Goal: Find specific page/section: Find specific page/section

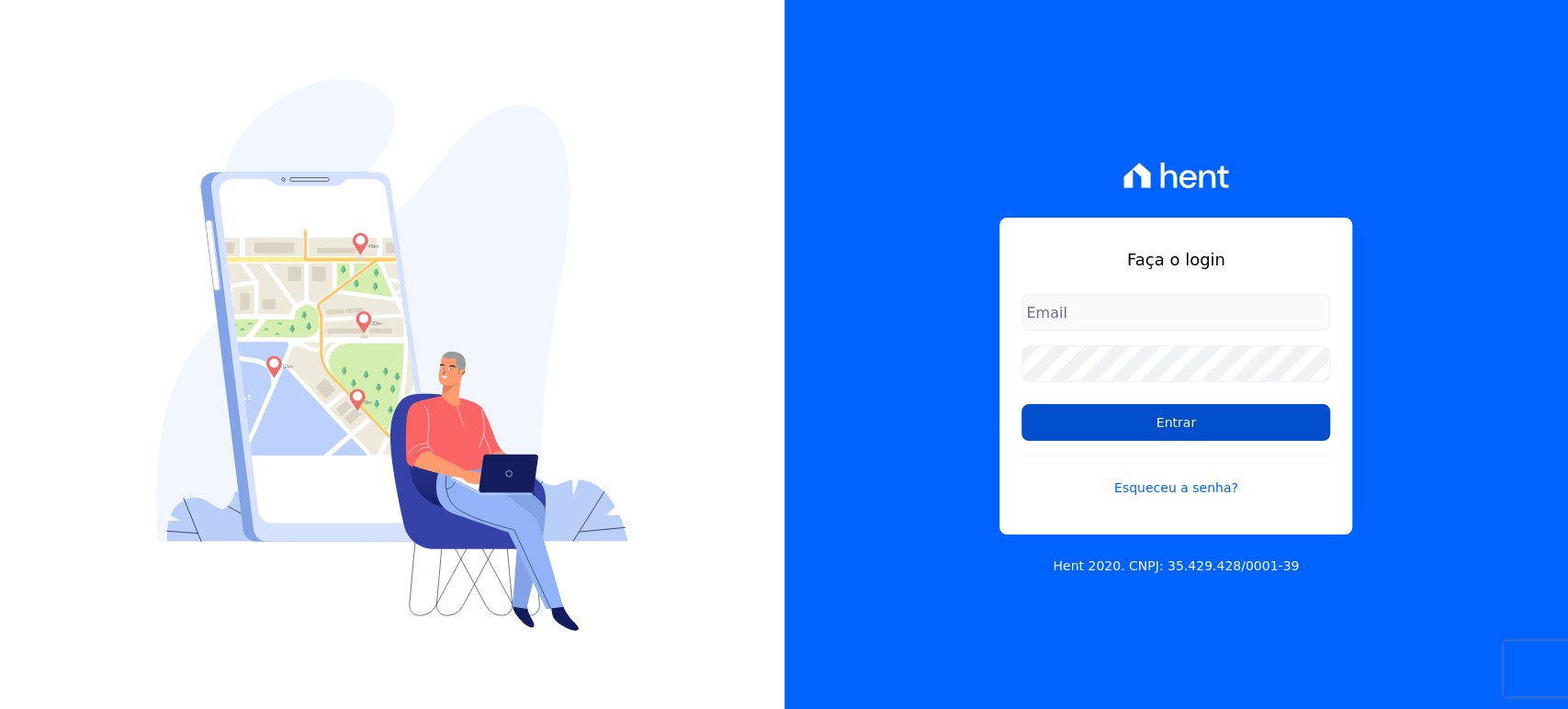
type input "[PERSON_NAME][EMAIL_ADDRESS][DOMAIN_NAME]"
click at [1051, 428] on input "Entrar" at bounding box center [1176, 423] width 309 height 37
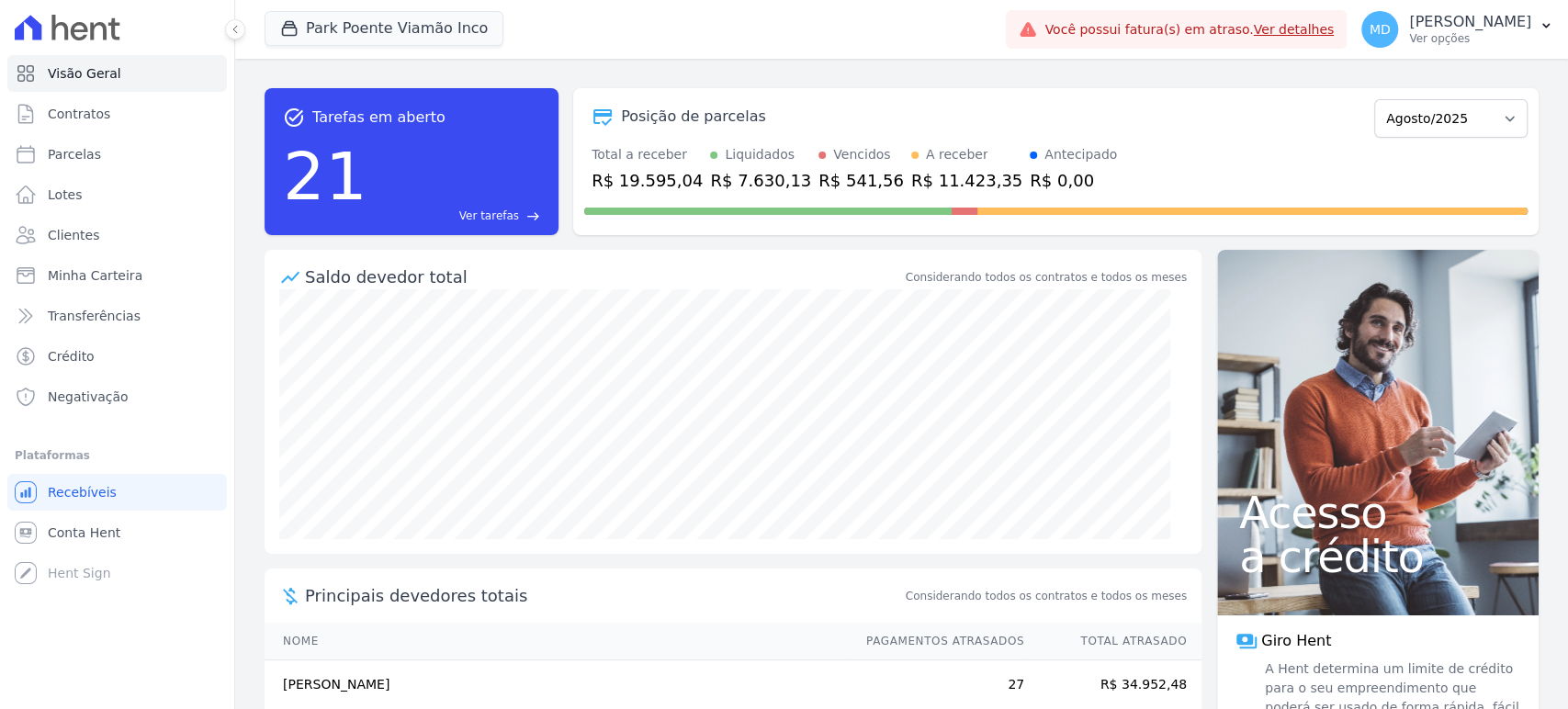
click at [347, 7] on div "Park Poente Viamão Inco Apice Incorporadora Arty Park - Gravatai Arty Park - JP…" at bounding box center [631, 29] width 734 height 61
click at [346, 21] on button "Park Poente Viamão Inco" at bounding box center [384, 28] width 239 height 35
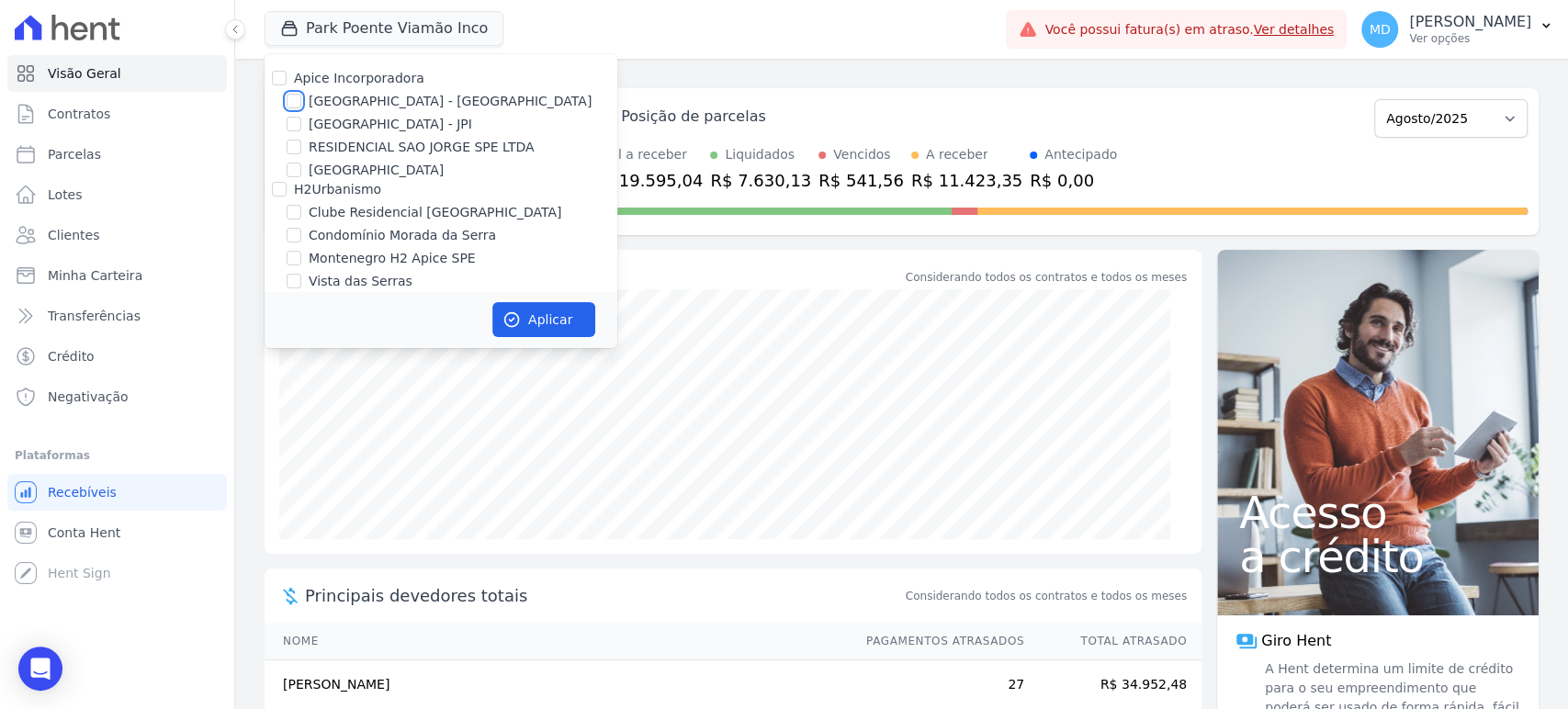
click at [294, 103] on input "Arty Park - Gravatai" at bounding box center [293, 100] width 14 height 14
checkbox input "true"
click at [296, 125] on input "Arty Park - JPI" at bounding box center [293, 123] width 14 height 14
checkbox input "true"
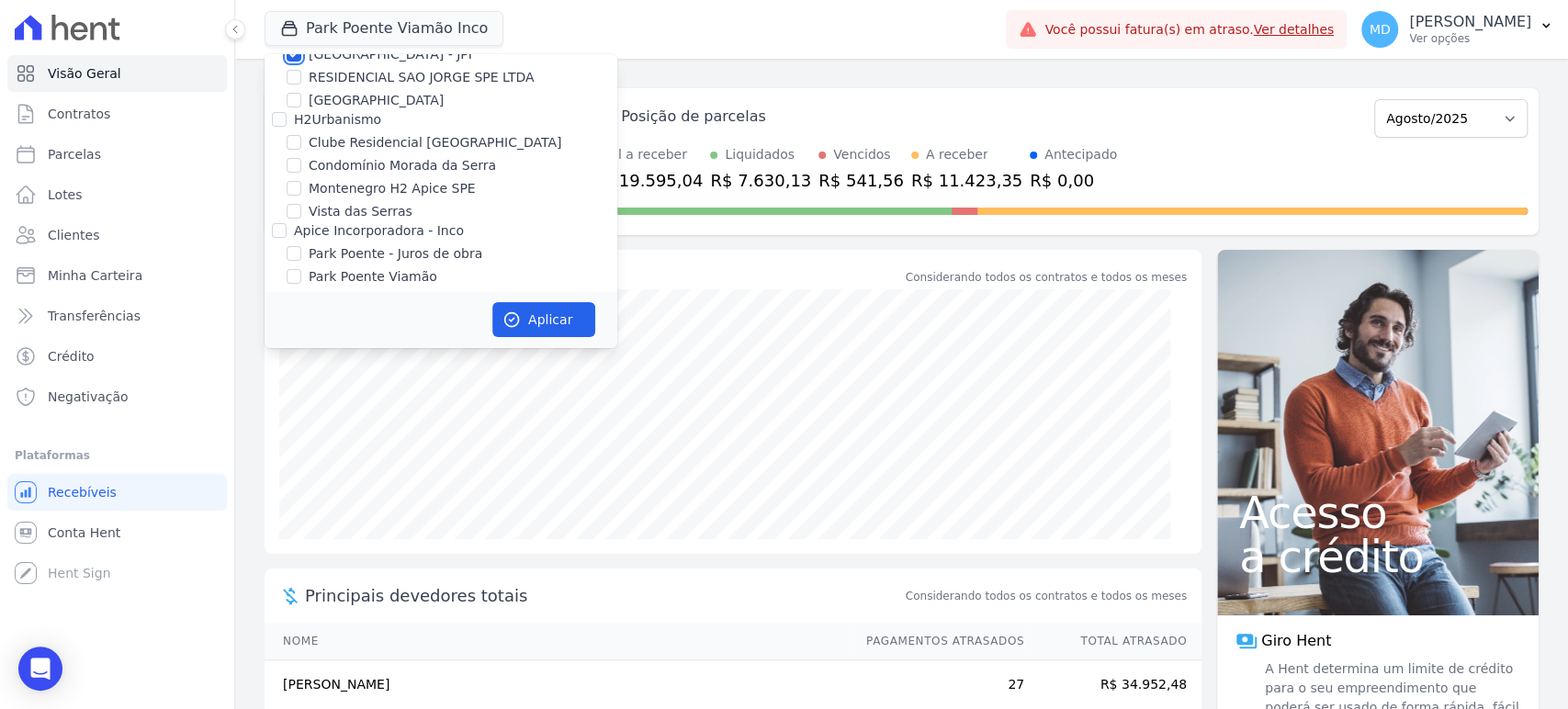
scroll to position [102, 0]
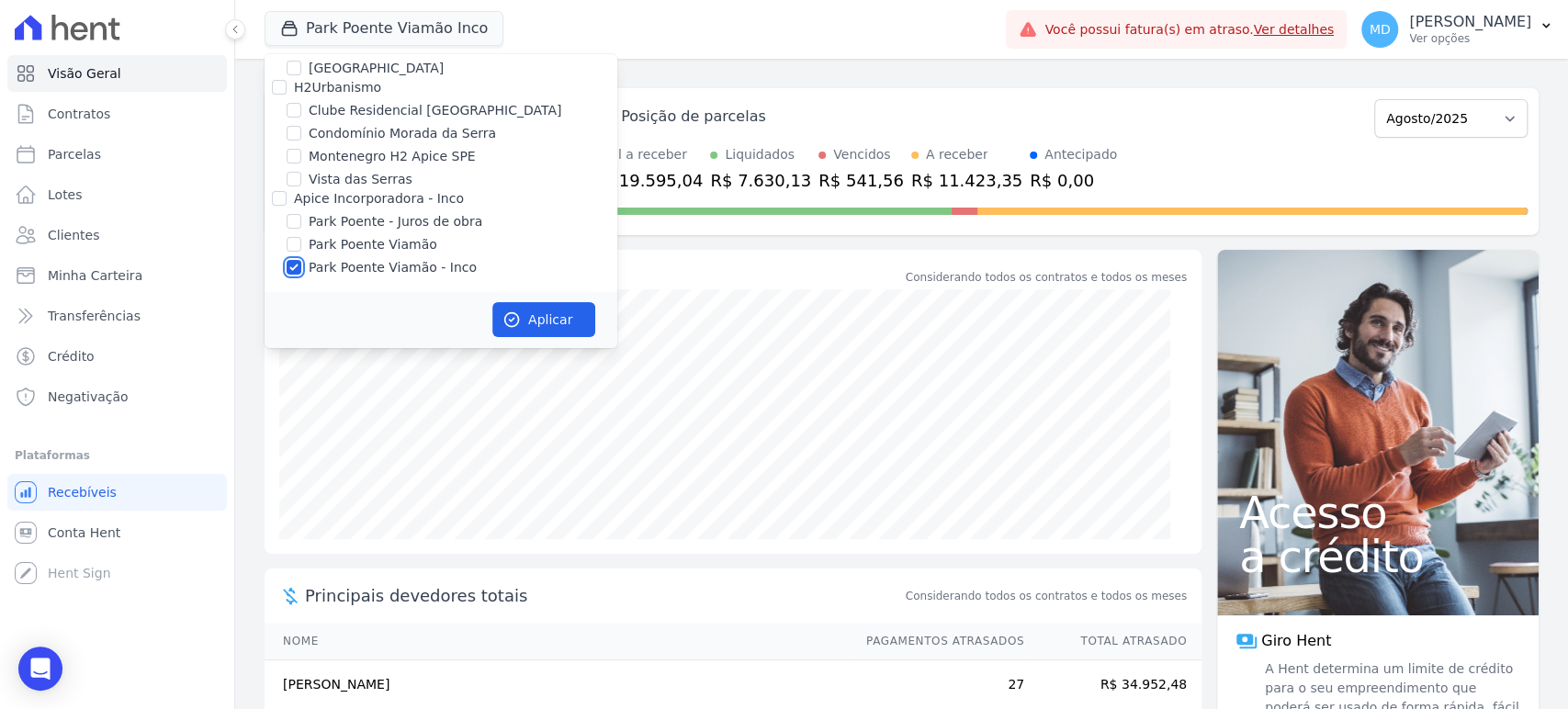
click at [289, 268] on input "Park Poente Viamão - Inco" at bounding box center [293, 266] width 14 height 14
checkbox input "false"
click at [553, 311] on button "Aplicar" at bounding box center [543, 319] width 103 height 35
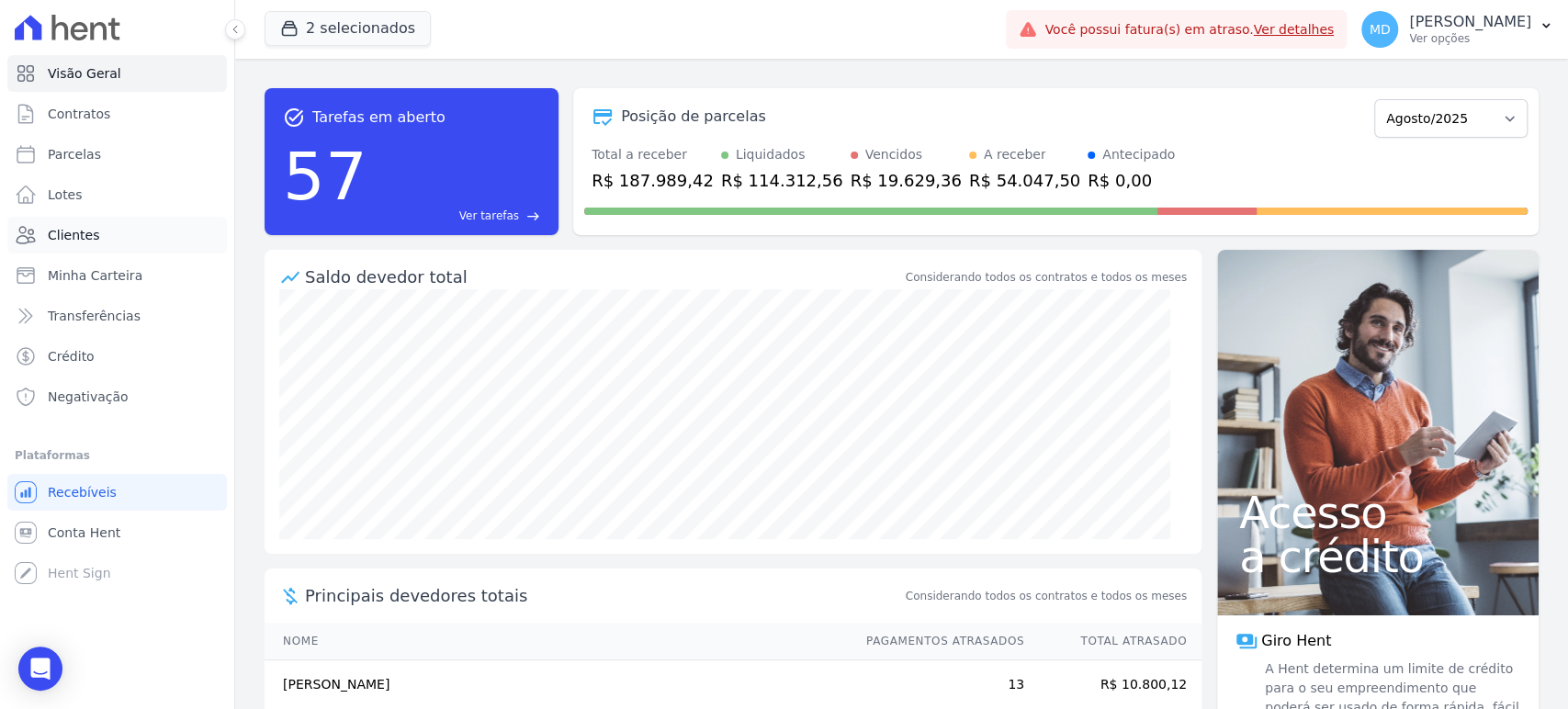
click at [83, 230] on span "Clientes" at bounding box center [73, 234] width 51 height 18
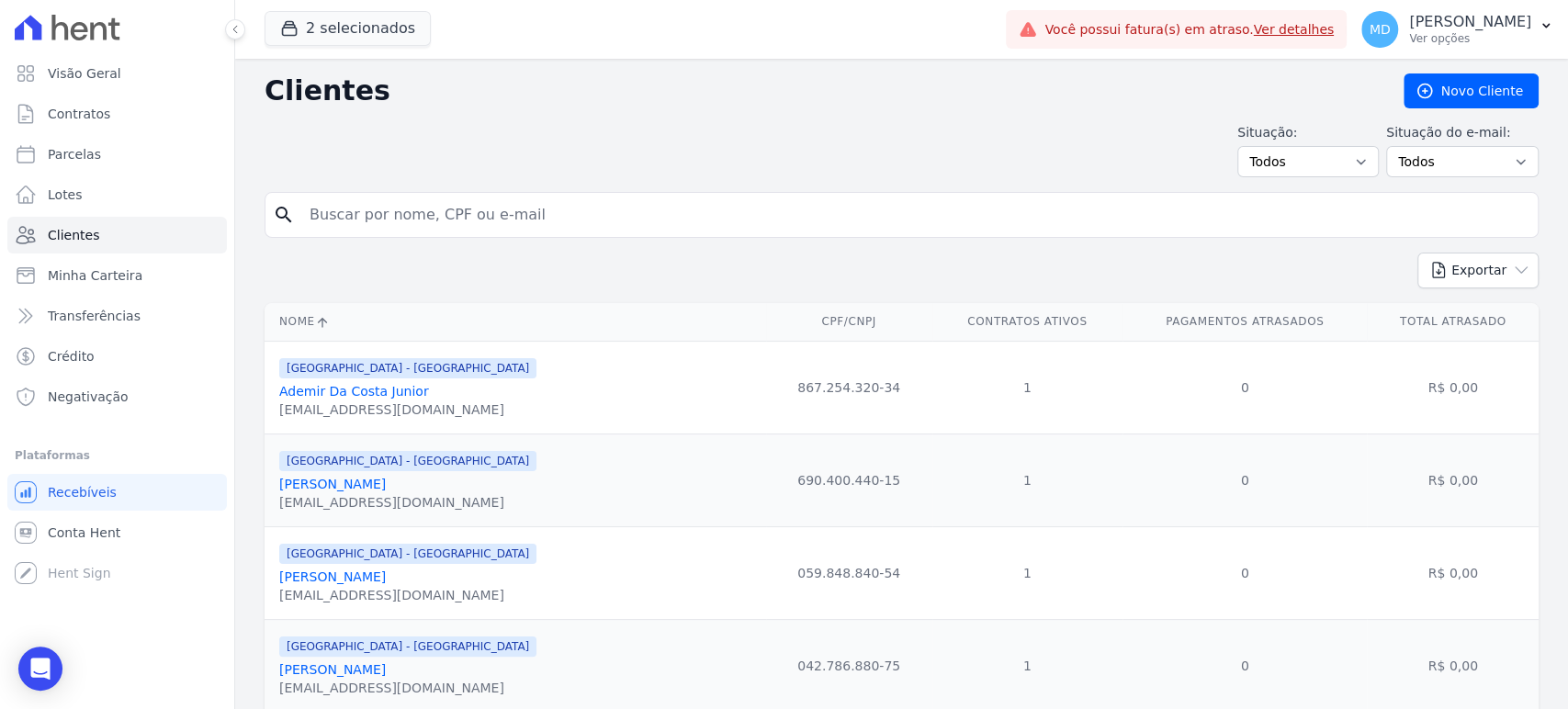
click at [508, 221] on input "search" at bounding box center [914, 215] width 1232 height 37
type input "nayara"
